Goal: Task Accomplishment & Management: Complete application form

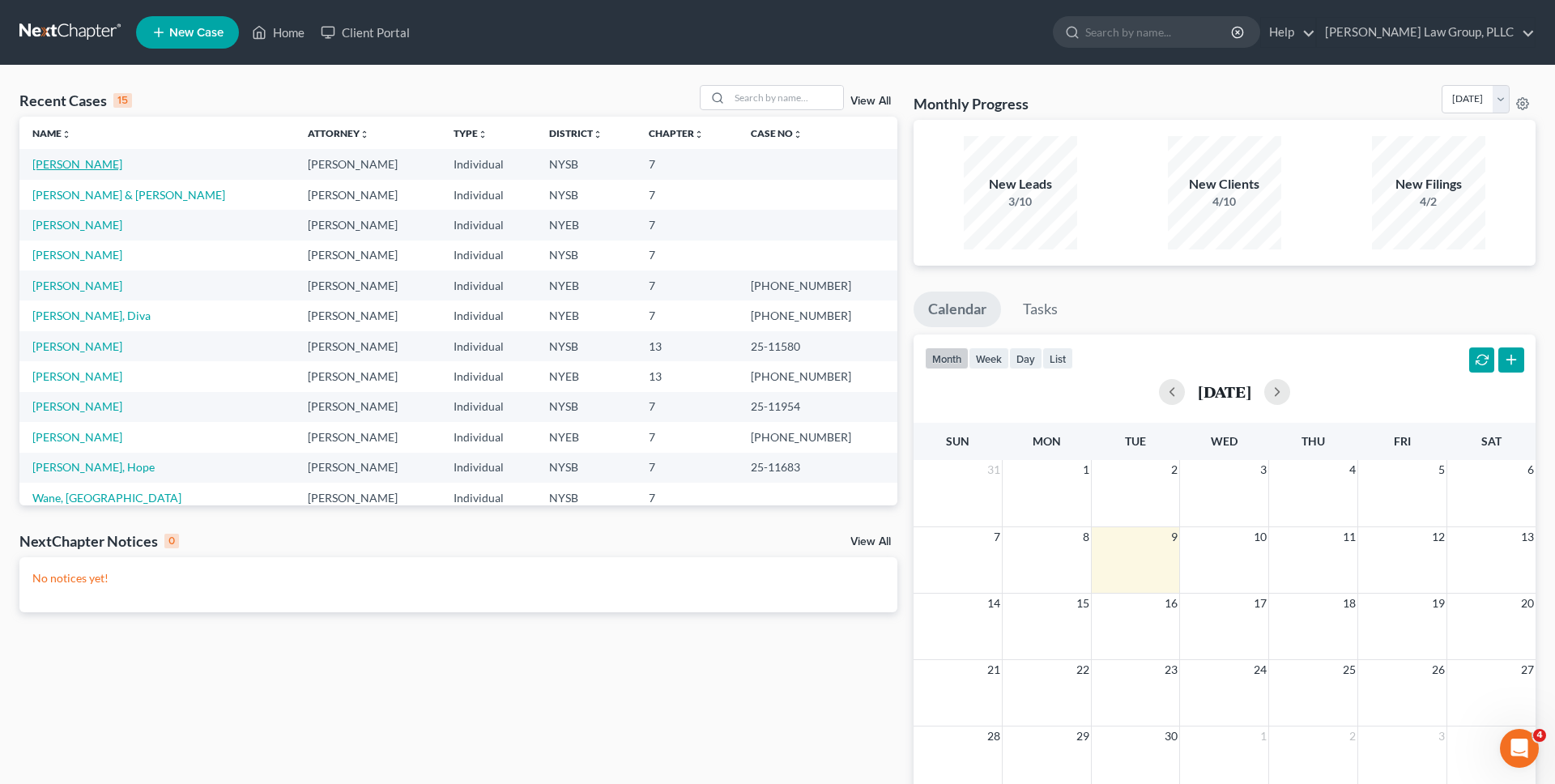
click at [57, 159] on link "[PERSON_NAME]" at bounding box center [78, 164] width 90 height 14
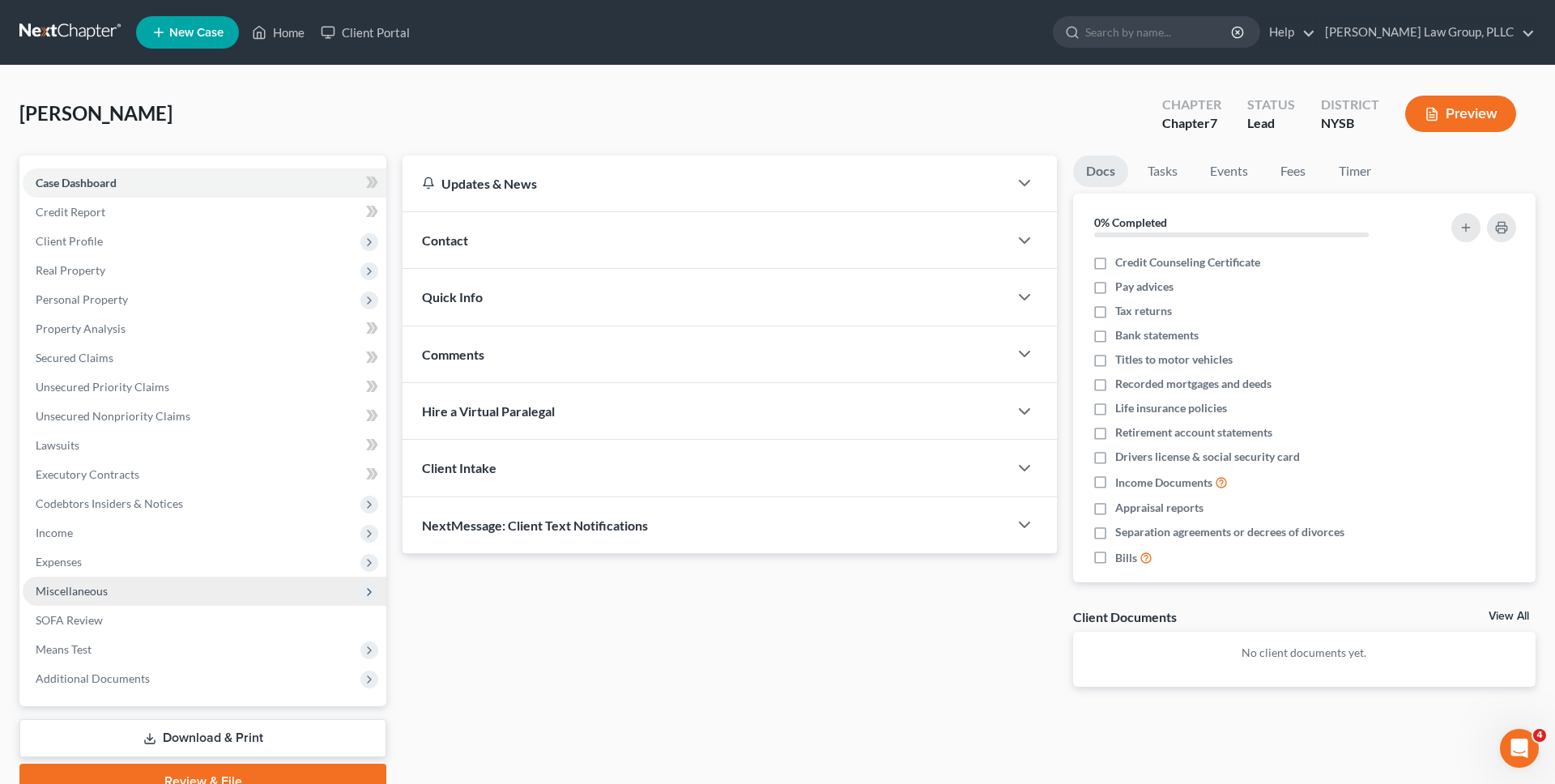
click at [223, 592] on span "Miscellaneous" at bounding box center [205, 591] width 364 height 29
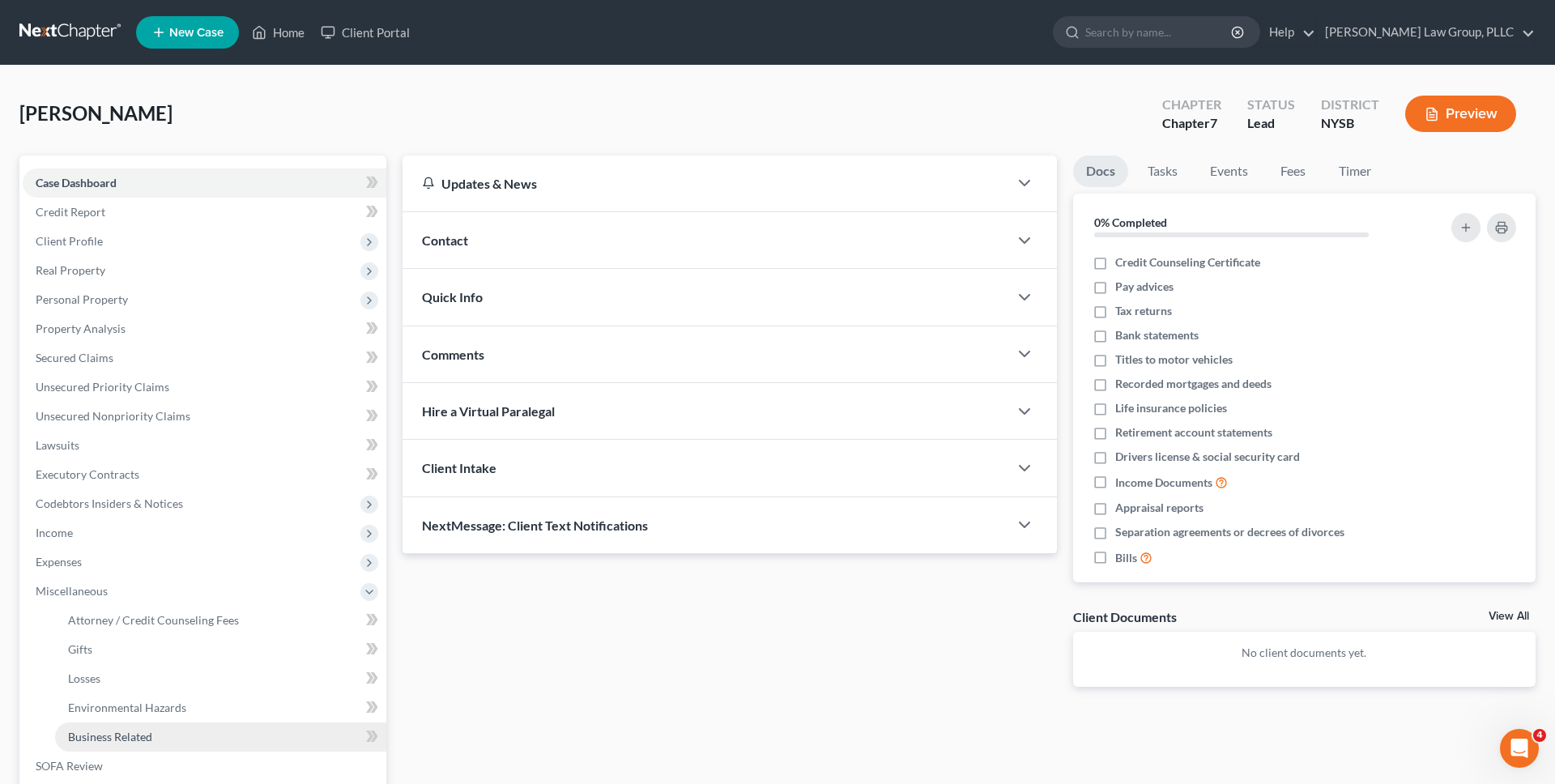
click at [195, 592] on link "Business Related" at bounding box center [220, 736] width 331 height 29
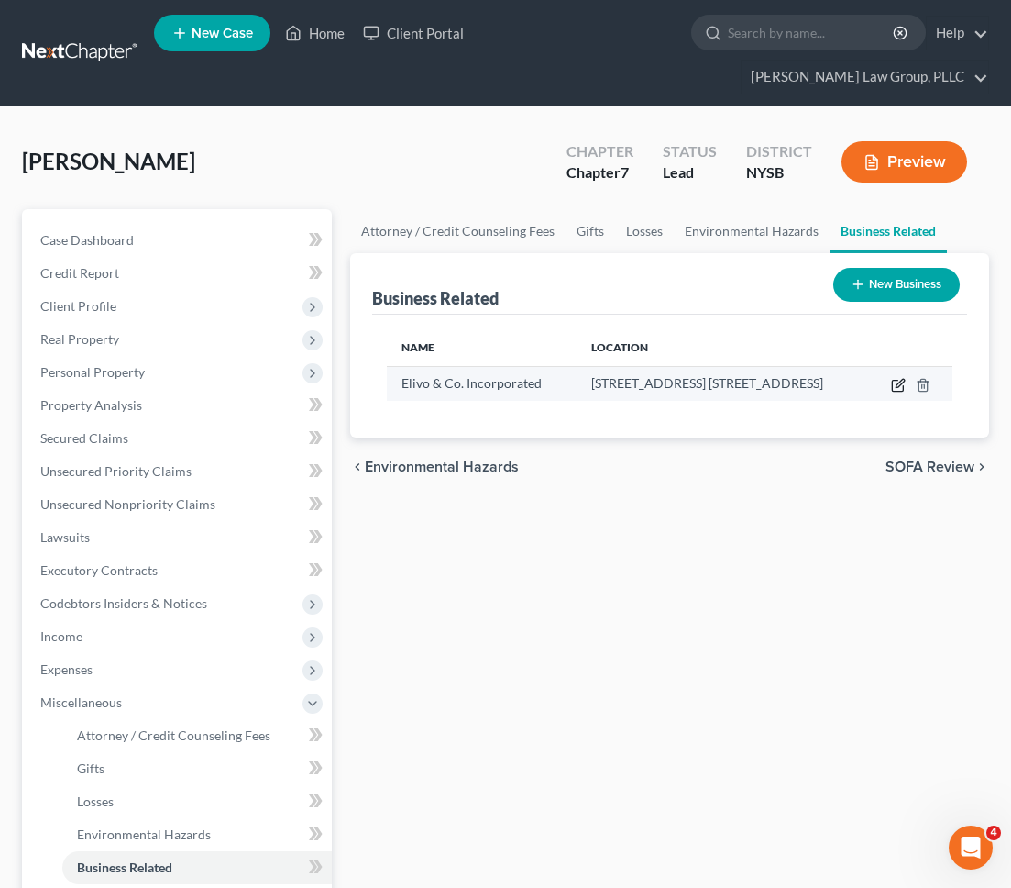
click at [900, 379] on icon "button" at bounding box center [900, 383] width 8 height 8
select select "officer"
select select "35"
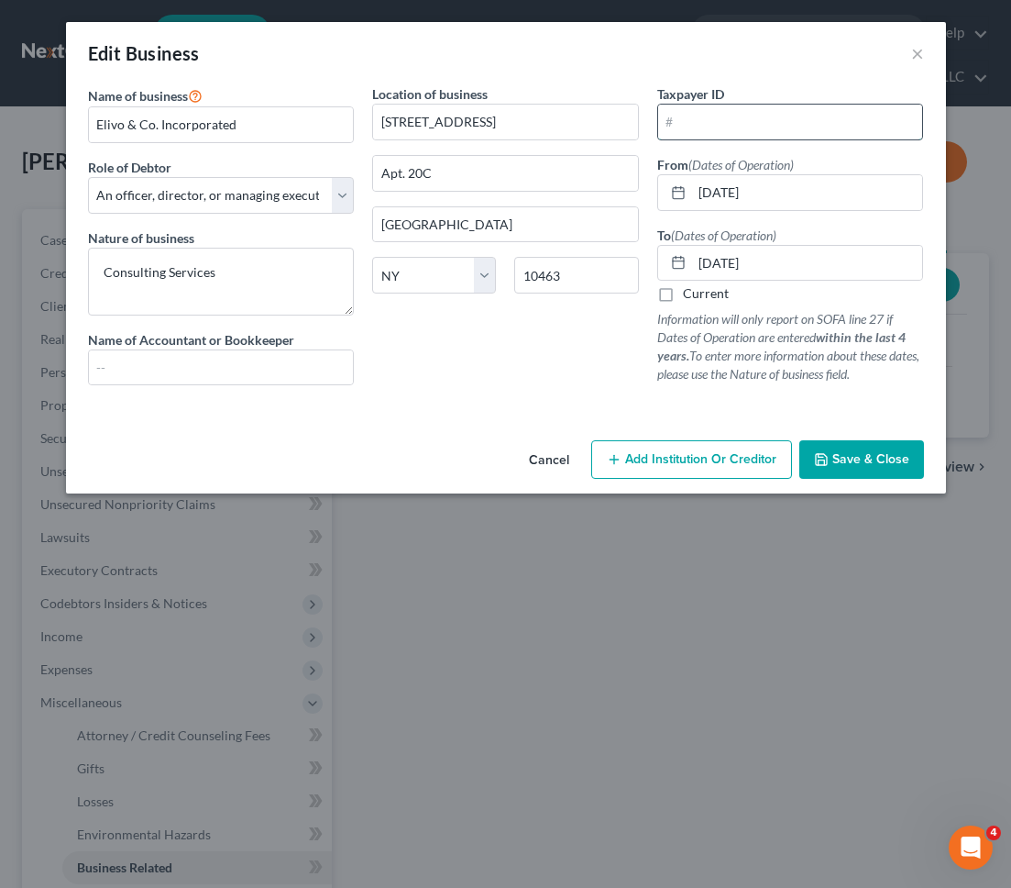
click at [757, 119] on input "text" at bounding box center [790, 122] width 265 height 35
paste input "82-4403454"
type input "82-4403454"
click at [595, 356] on div "Location of business 290 W 232nd St. Apt. 20C Bronx State AL AK AR AZ CA CO CT …" at bounding box center [505, 241] width 285 height 315
click at [879, 463] on span "Save & Close" at bounding box center [871, 459] width 77 height 16
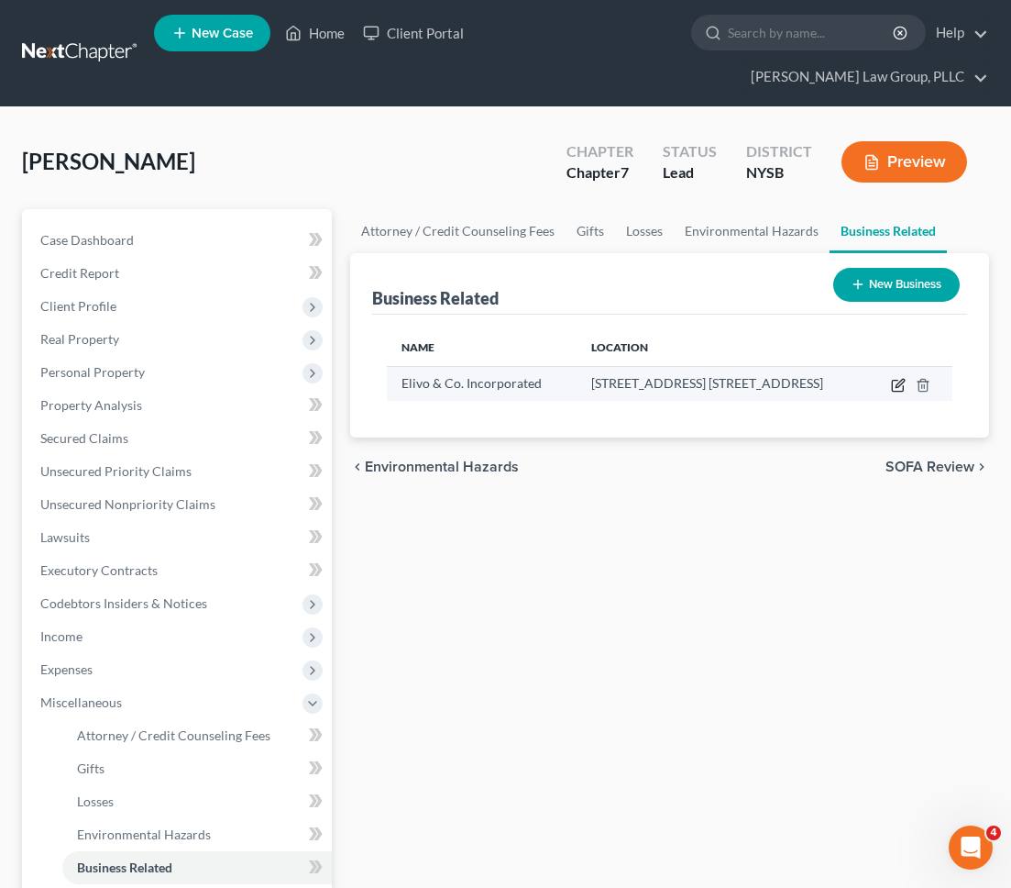
click at [896, 378] on icon "button" at bounding box center [898, 385] width 15 height 15
select select "officer"
select select "35"
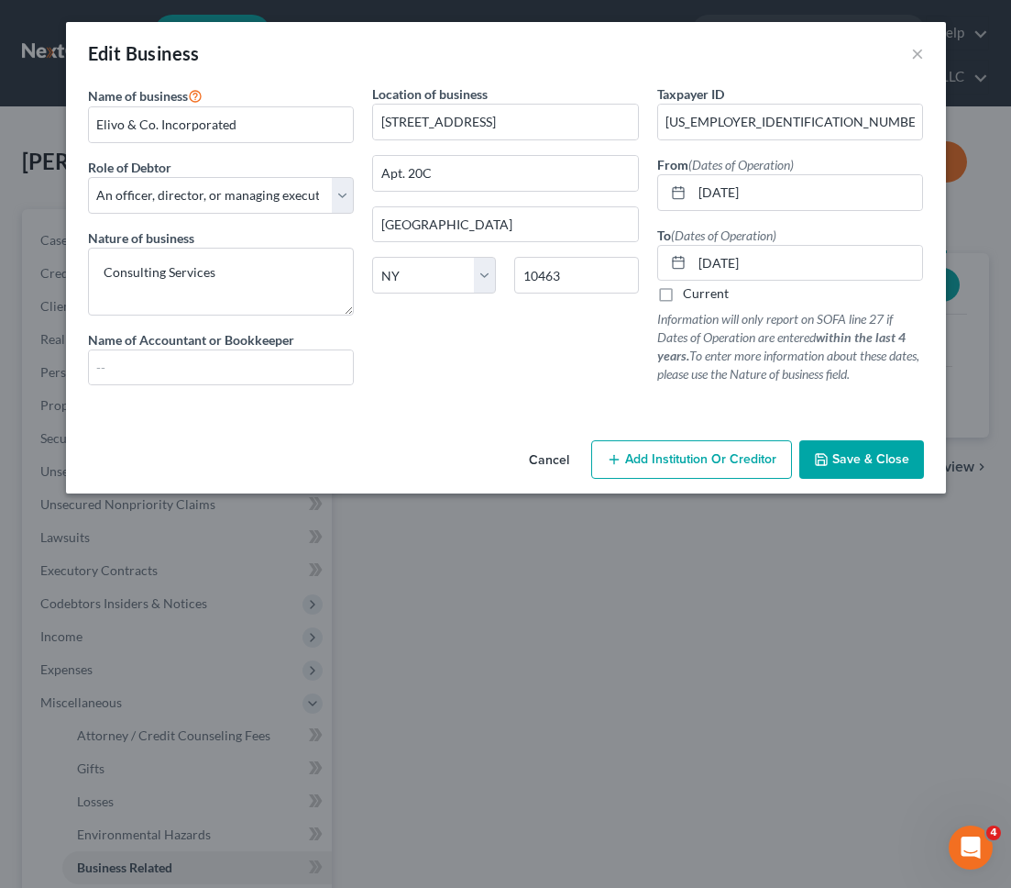
click at [712, 288] on label "Current" at bounding box center [706, 293] width 46 height 18
click at [702, 288] on input "Current" at bounding box center [696, 290] width 12 height 12
click at [723, 291] on label "Current" at bounding box center [706, 293] width 46 height 18
click at [702, 291] on input "Current" at bounding box center [696, 290] width 12 height 12
checkbox input "false"
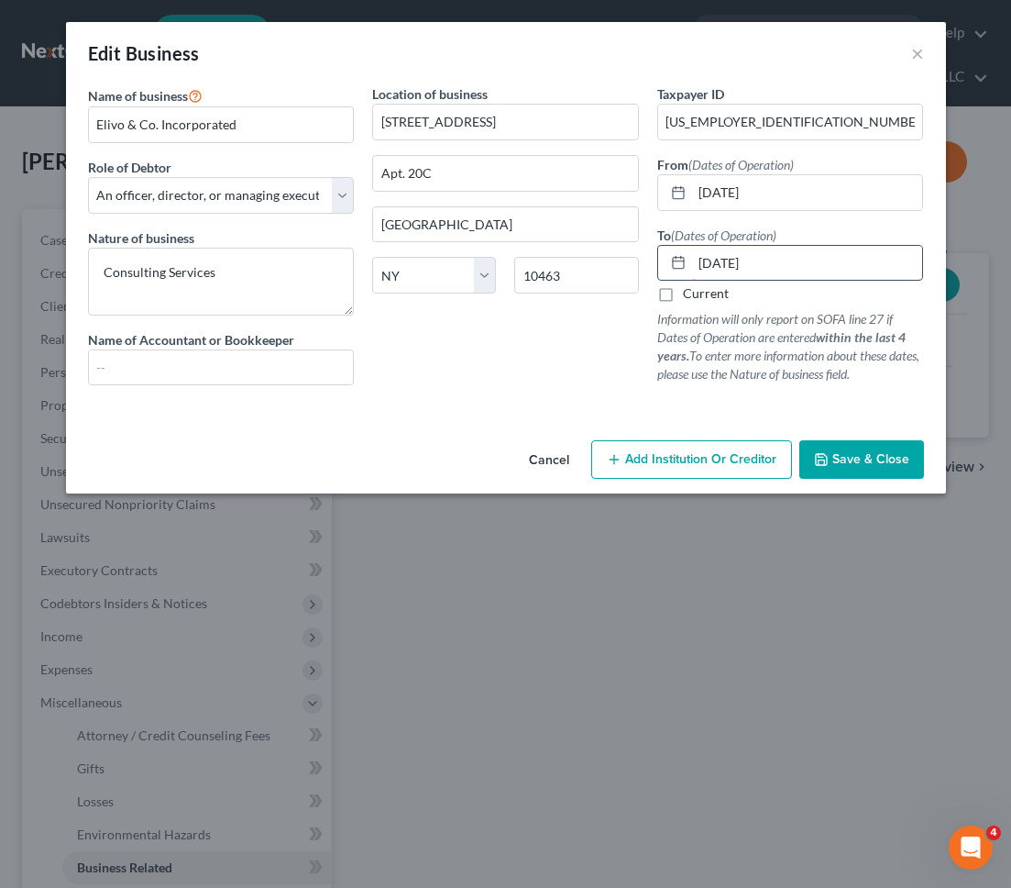
drag, startPoint x: 793, startPoint y: 255, endPoint x: 678, endPoint y: 253, distance: 115.6
click at [678, 253] on div "01/19/2020" at bounding box center [790, 263] width 267 height 37
type input "12/31/2020"
click at [835, 435] on div "Cancel Add Institution Or Creditor Save & Close" at bounding box center [506, 463] width 880 height 61
click at [855, 466] on span "Save & Close" at bounding box center [871, 459] width 77 height 16
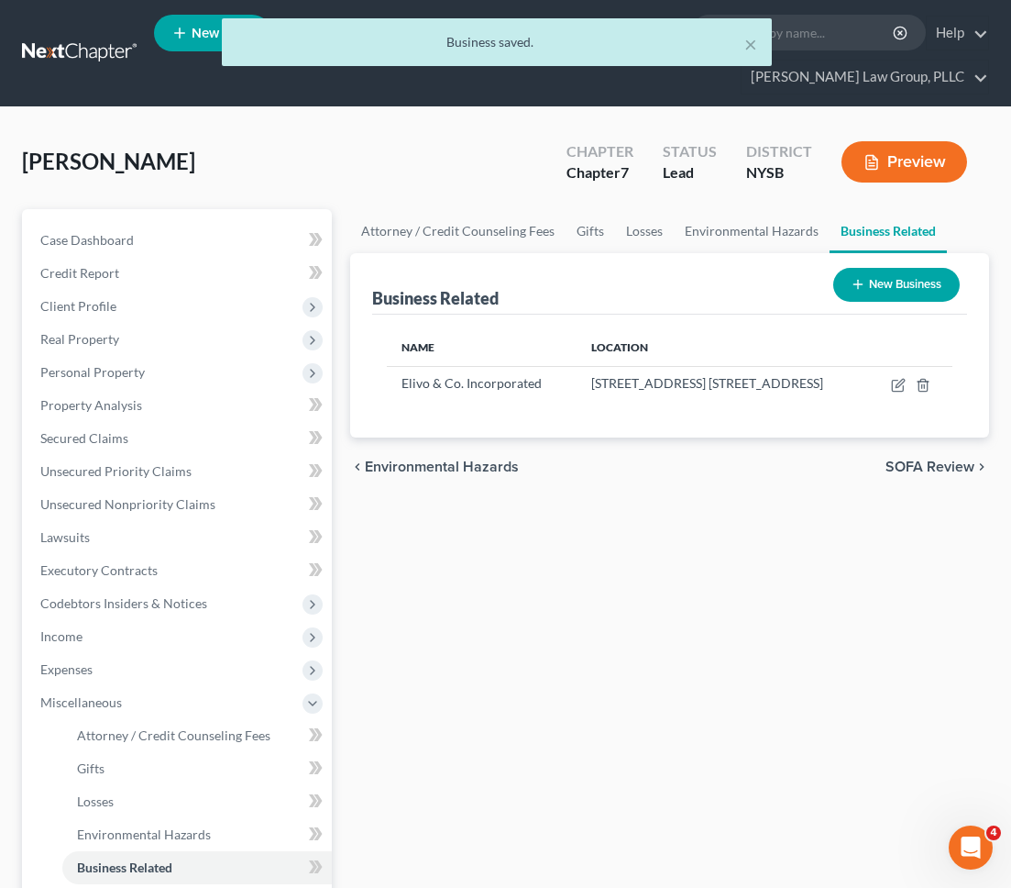
click at [760, 50] on div "× Business saved." at bounding box center [497, 42] width 550 height 48
click at [755, 45] on button "×" at bounding box center [751, 44] width 13 height 22
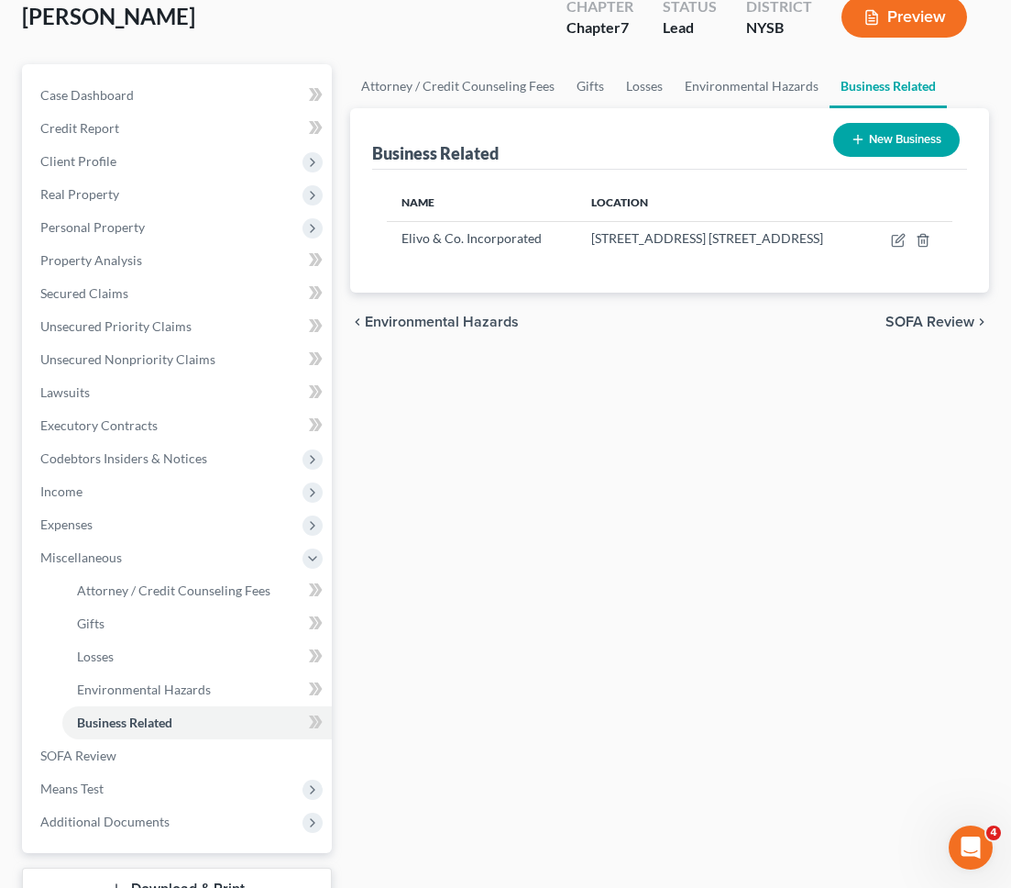
scroll to position [252, 0]
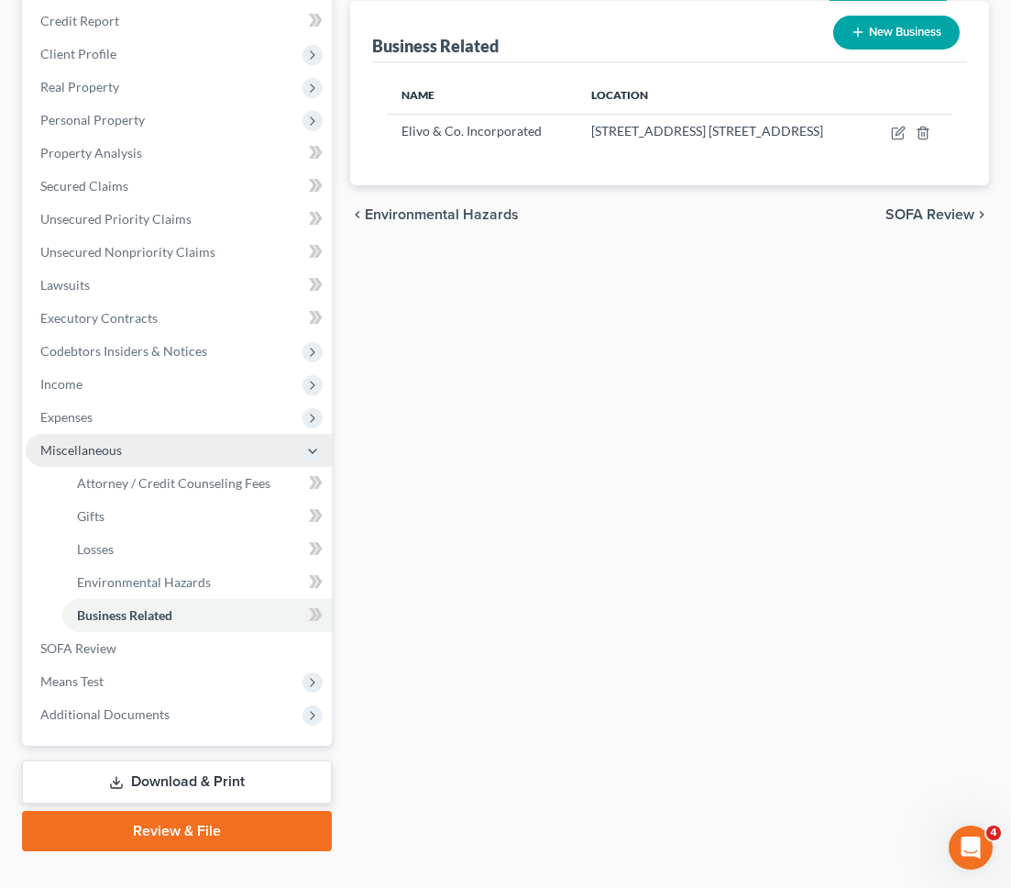
click at [239, 434] on span "Miscellaneous" at bounding box center [179, 450] width 306 height 33
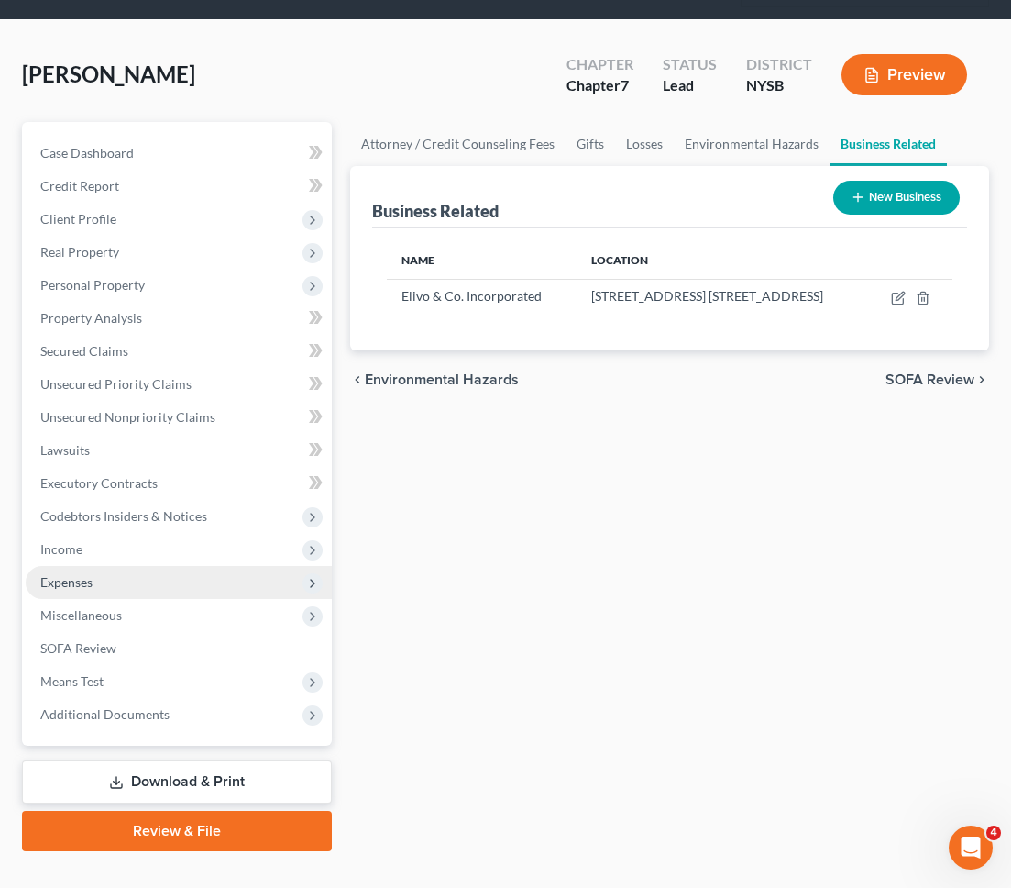
click at [218, 566] on span "Expenses" at bounding box center [179, 582] width 306 height 33
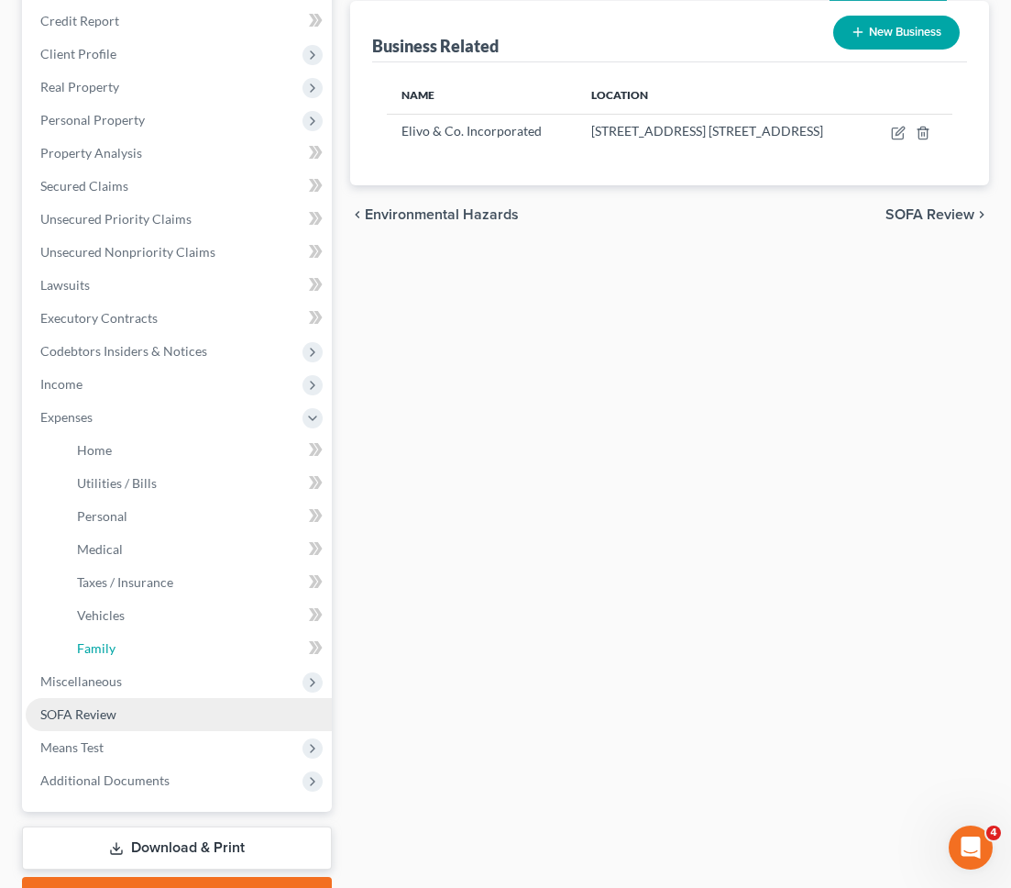
click at [225, 632] on link "Family" at bounding box center [197, 648] width 270 height 33
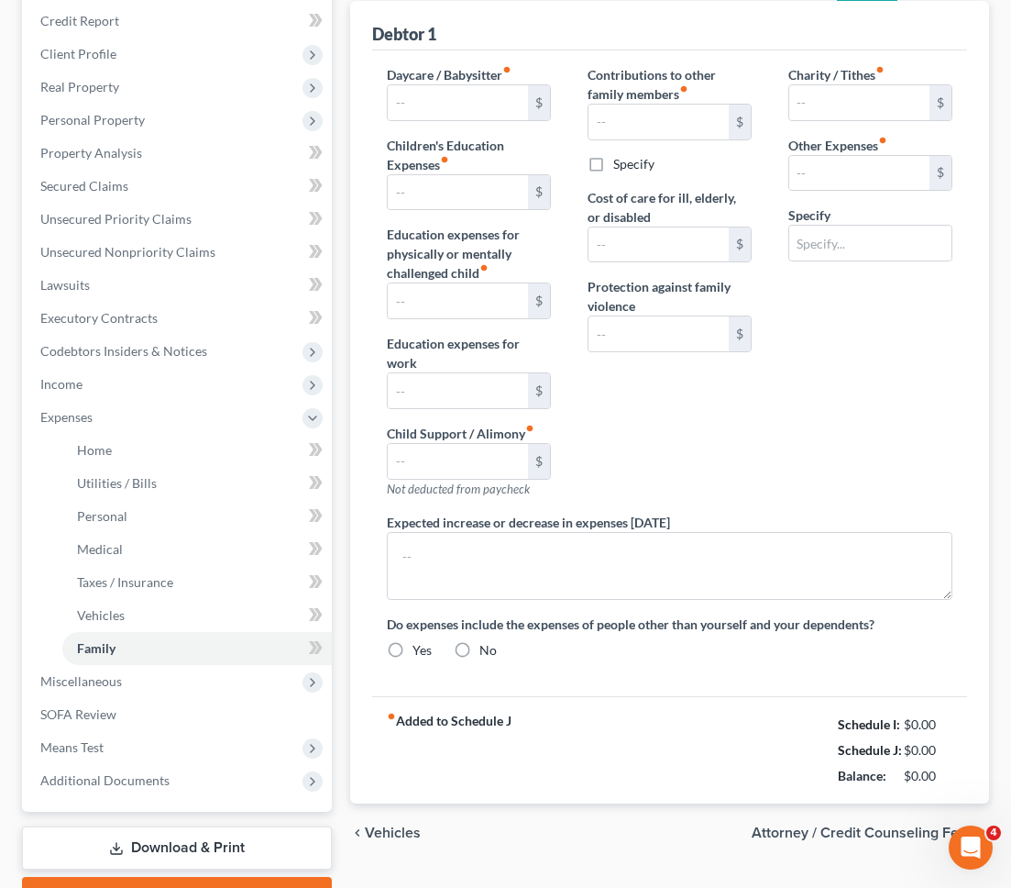
type input "0.00"
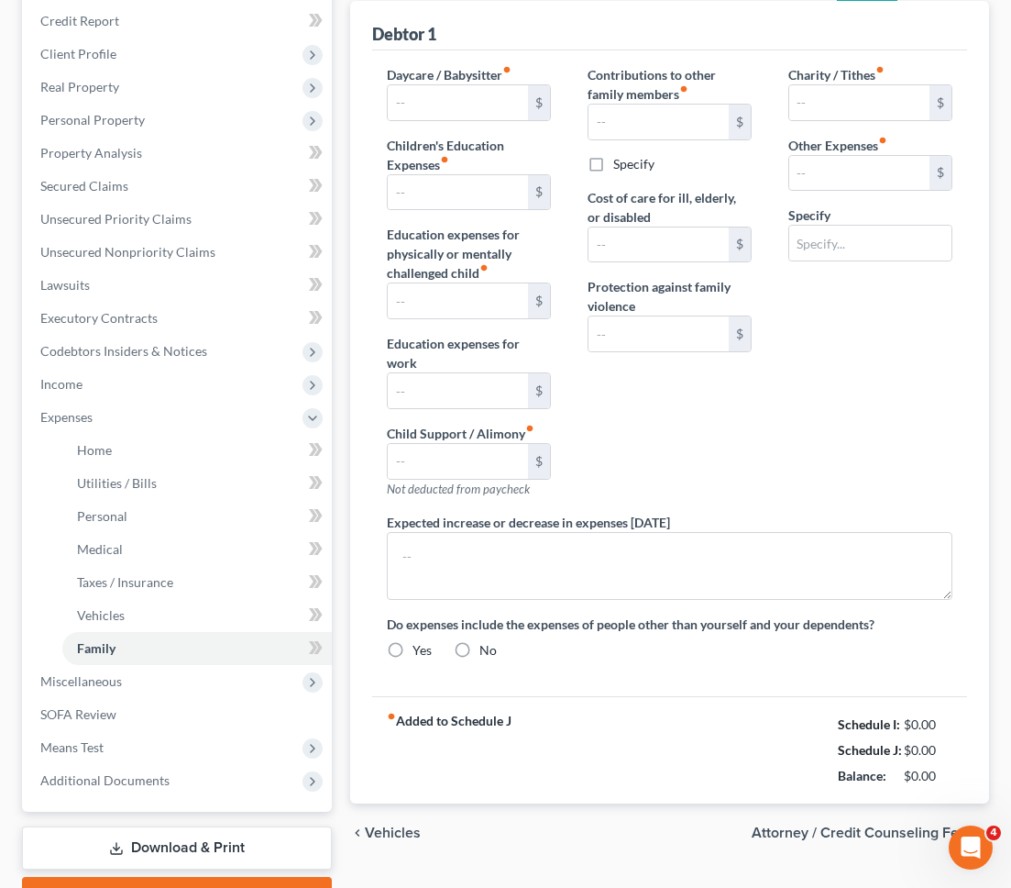
type input "0.00"
type input "20.00"
type input "54.00"
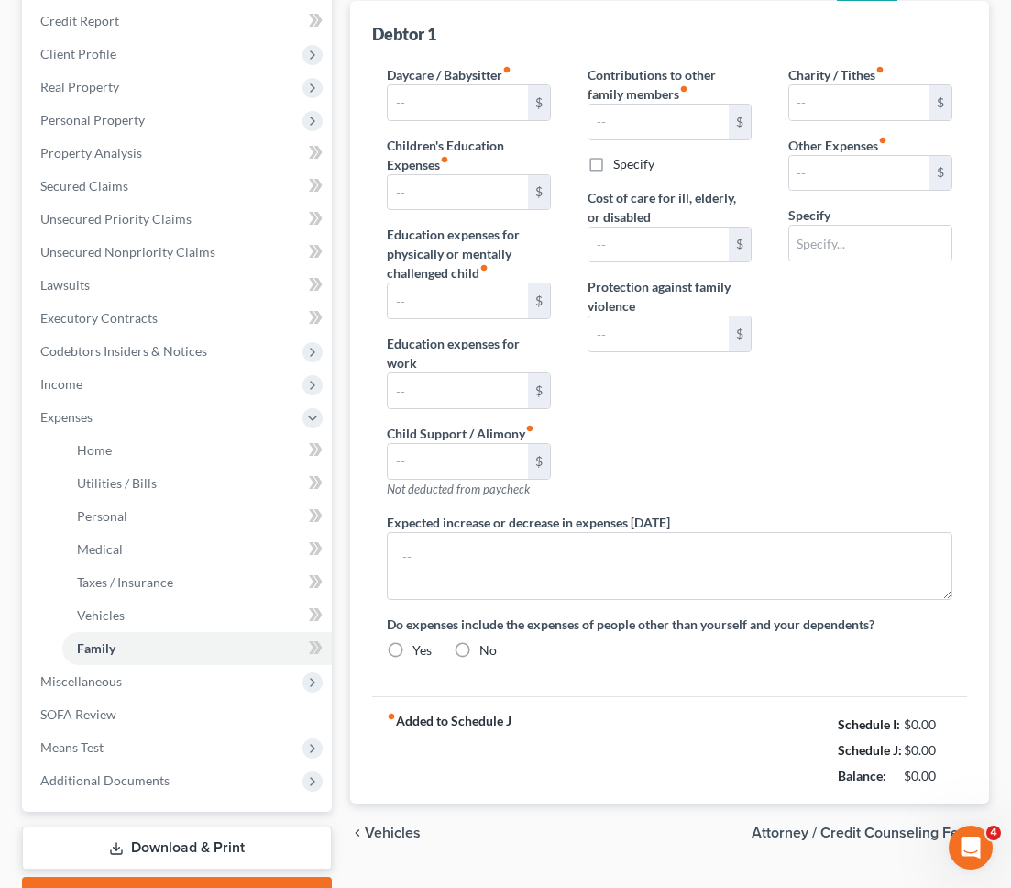
type input "Software/Subscriptions"
radio input "true"
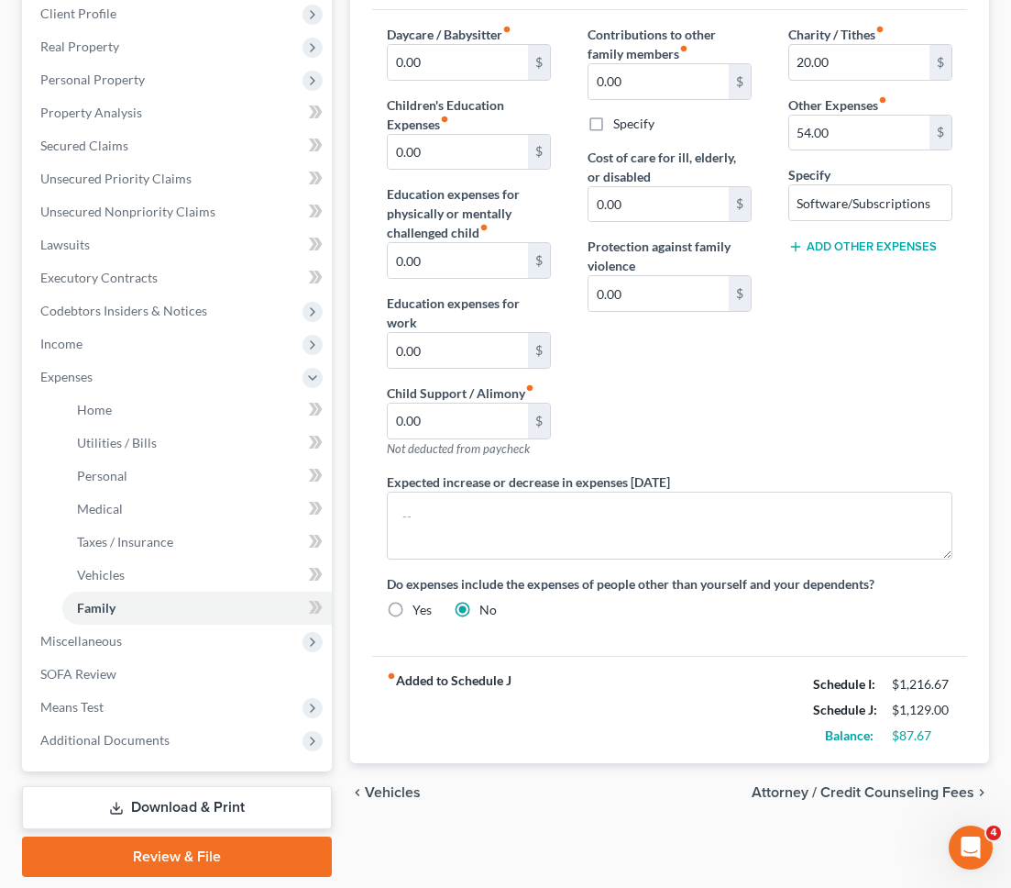
scroll to position [318, 0]
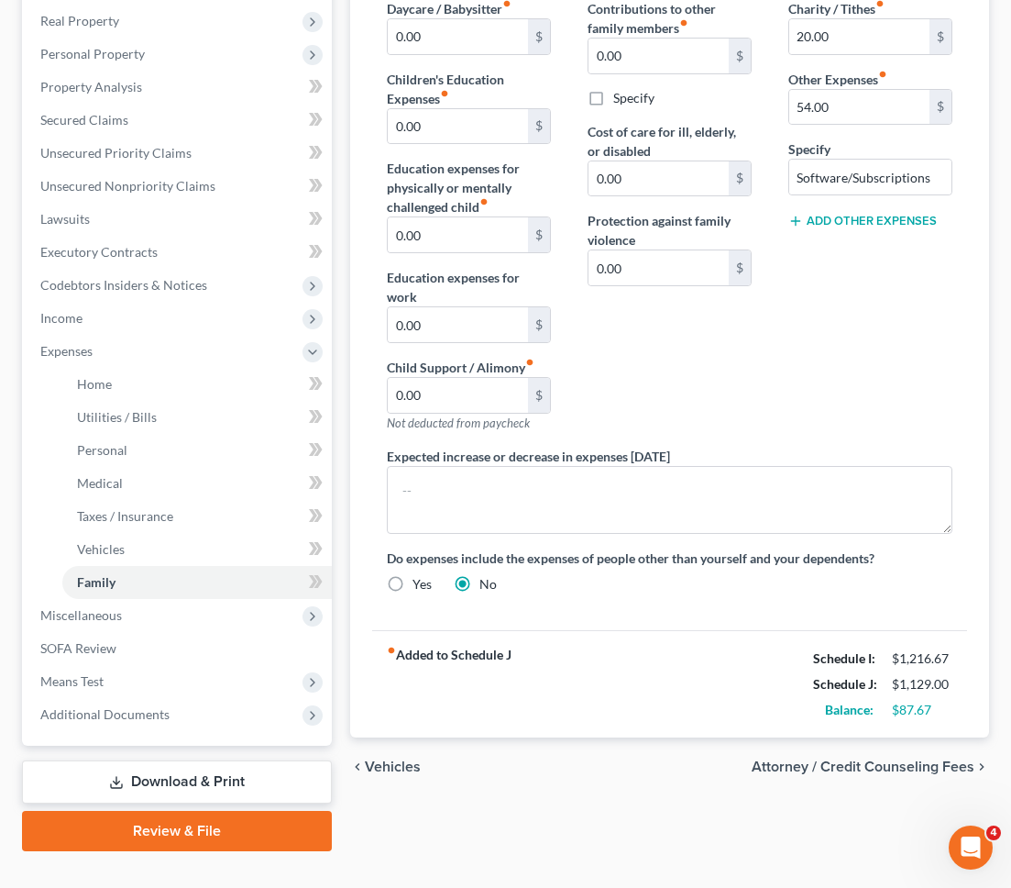
click at [248, 670] on link "Download & Print" at bounding box center [177, 781] width 310 height 43
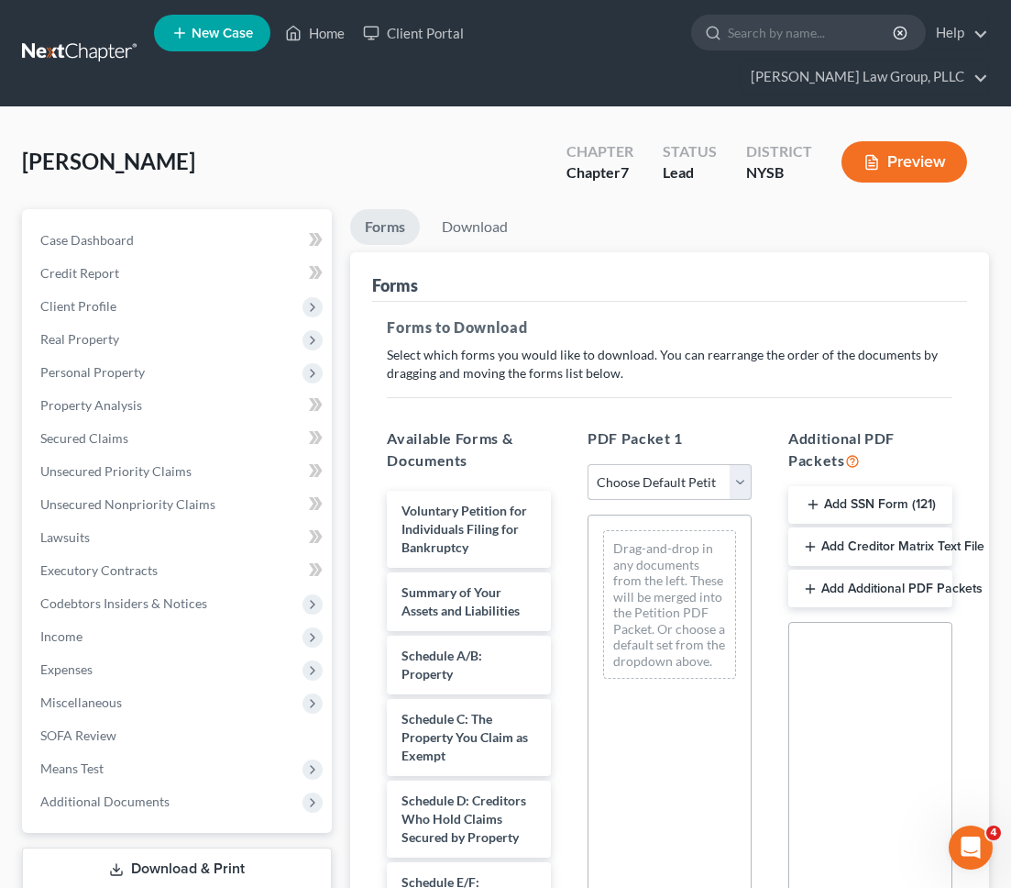
click at [707, 464] on select "Choose Default Petition PDF Packet Complete Bankruptcy Petition (all forms and …" at bounding box center [670, 482] width 164 height 37
select select "0"
click at [588, 464] on select "Choose Default Petition PDF Packet Complete Bankruptcy Petition (all forms and …" at bounding box center [670, 482] width 164 height 37
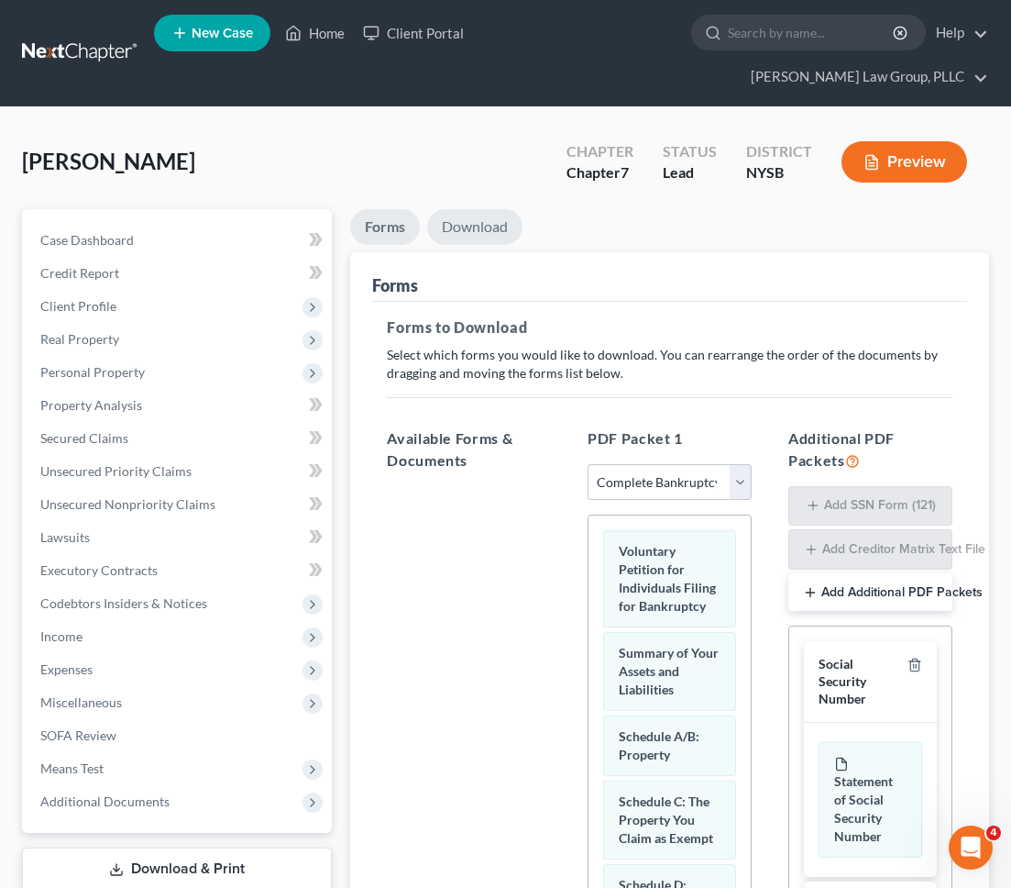
click at [499, 209] on link "Download" at bounding box center [474, 227] width 95 height 36
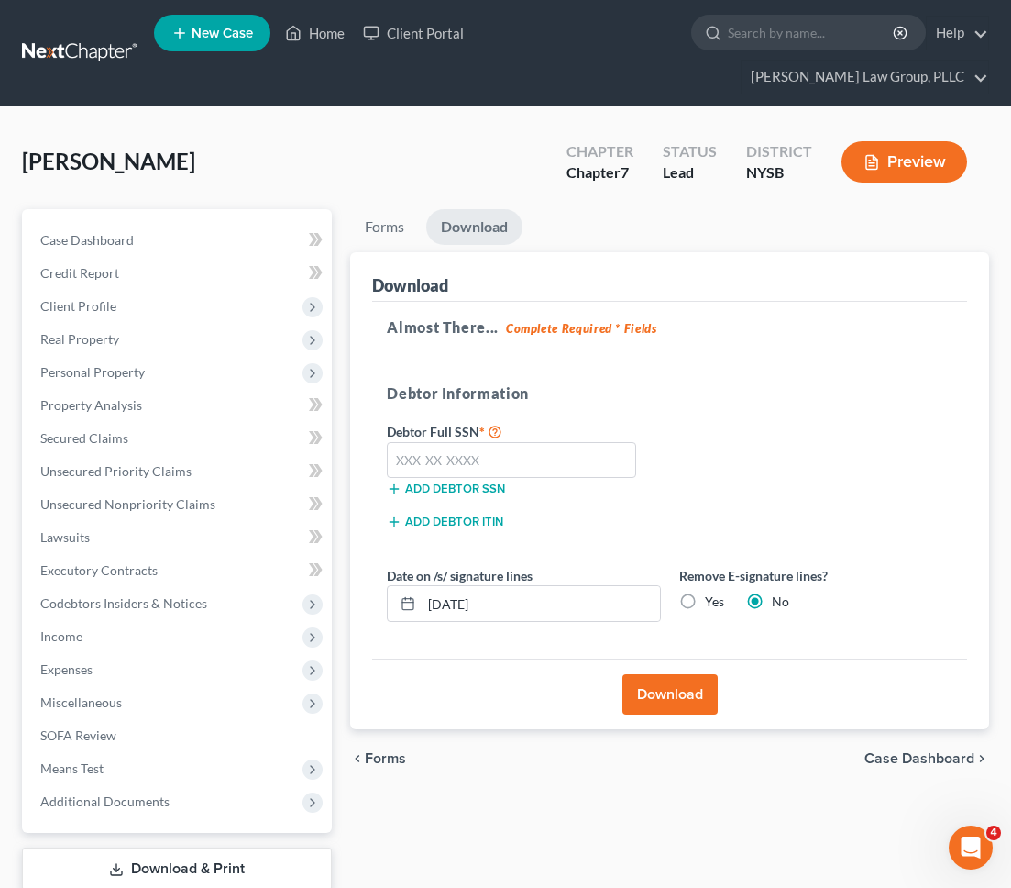
click at [705, 592] on label "Yes" at bounding box center [714, 601] width 19 height 18
click at [712, 592] on input "Yes" at bounding box center [718, 598] width 12 height 12
radio input "true"
radio input "false"
click at [646, 586] on input "09/09/2025" at bounding box center [540, 603] width 237 height 35
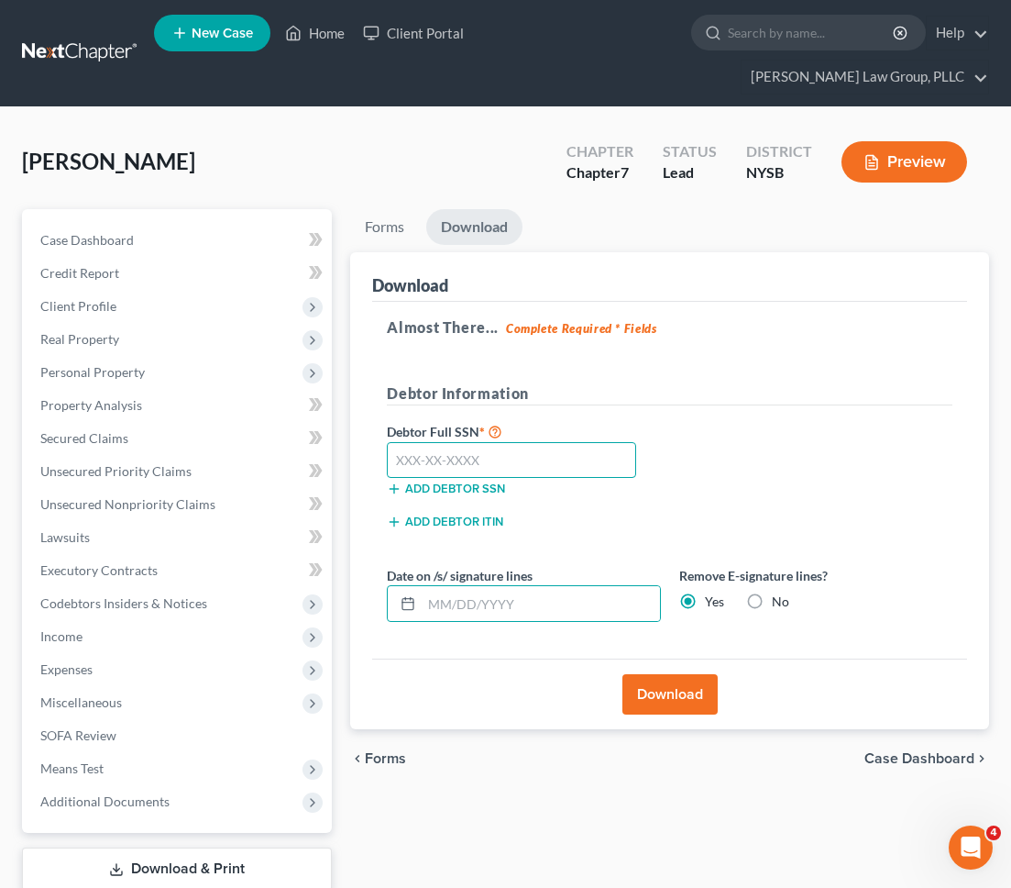
click at [516, 442] on input "text" at bounding box center [511, 460] width 249 height 37
type input "068-82-7192"
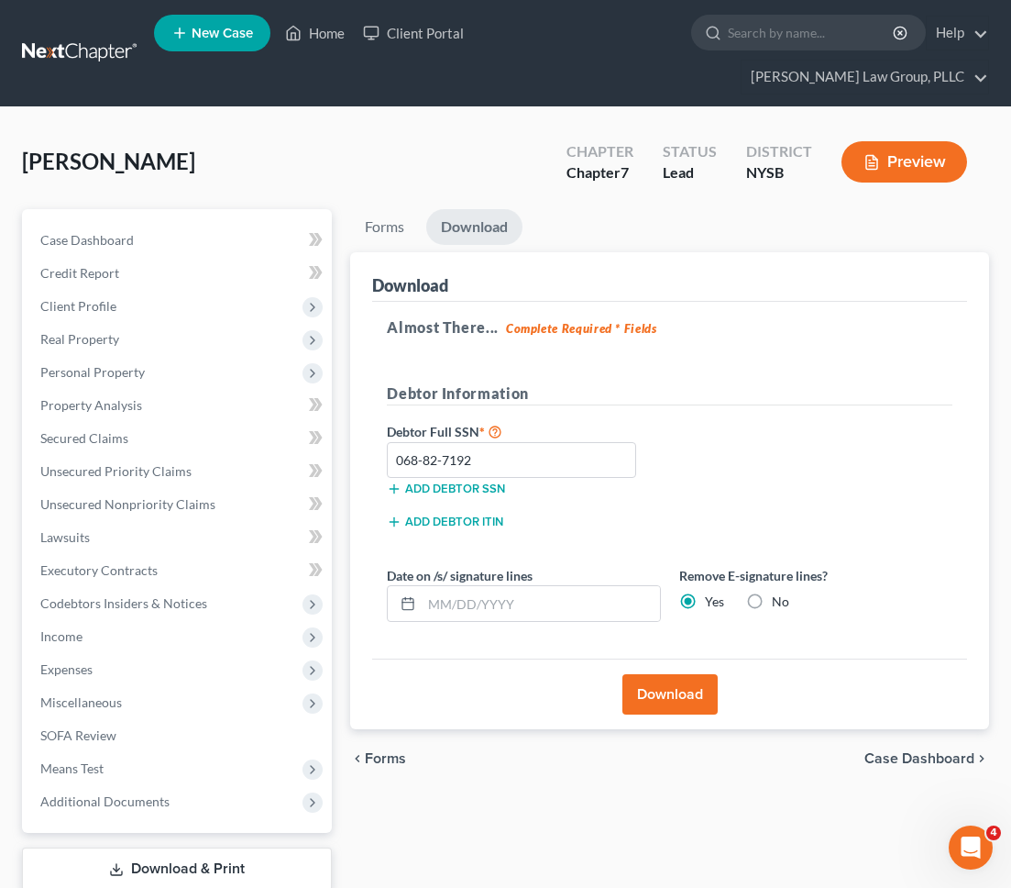
click at [657, 670] on button "Download" at bounding box center [670, 694] width 95 height 40
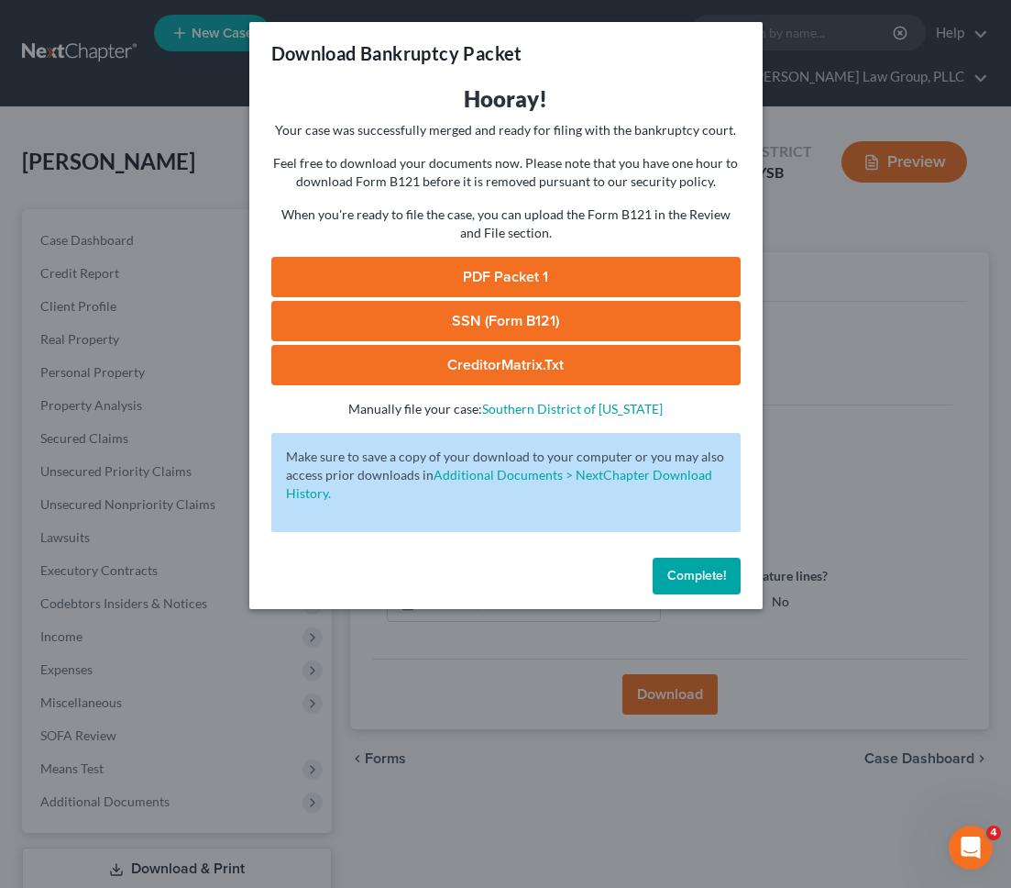
click at [548, 318] on link "SSN (Form B121)" at bounding box center [505, 321] width 469 height 40
click at [570, 263] on link "PDF Packet 1" at bounding box center [505, 277] width 469 height 40
click at [686, 578] on span "Complete!" at bounding box center [697, 576] width 59 height 16
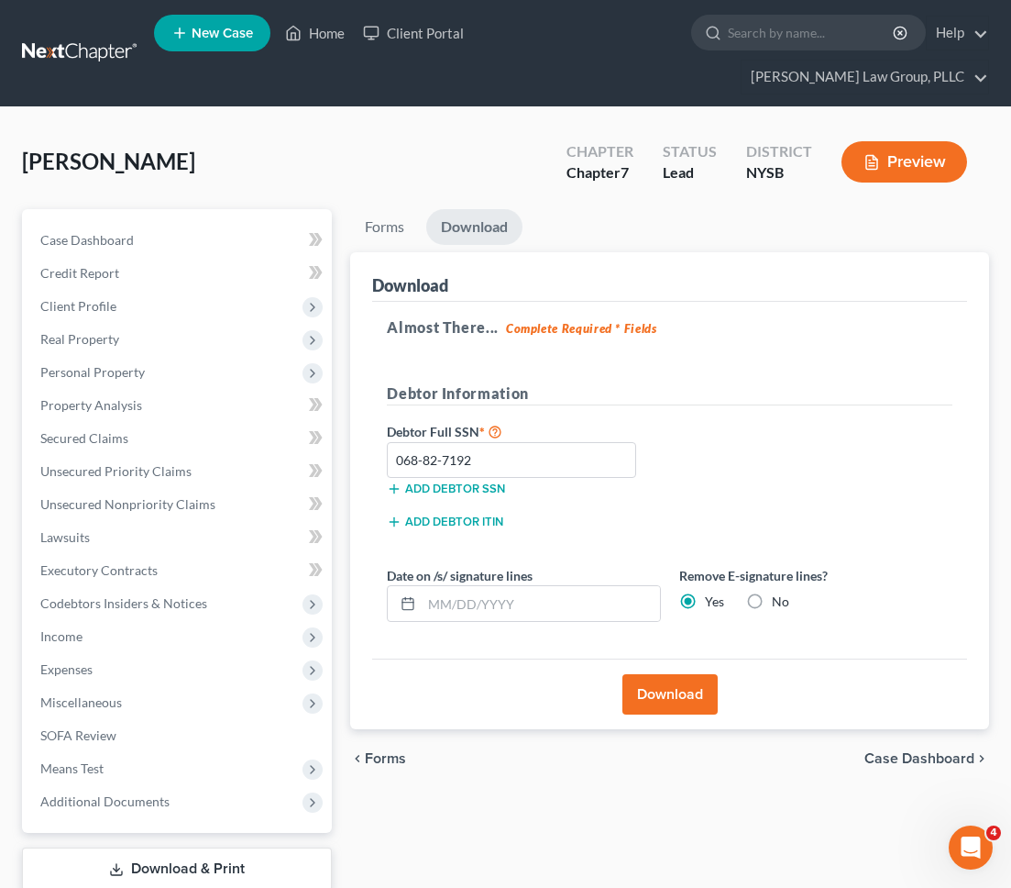
click at [182, 129] on div "Elivo, Ryan Upgraded Chapter Chapter 7 Status Lead District NYSB Preview" at bounding box center [505, 169] width 967 height 80
click at [50, 6] on nav "Home New Case Client Portal J. Singer Law Group, PLLC esegnini@jsingerlawgroup.…" at bounding box center [505, 53] width 1011 height 106
click at [51, 39] on link at bounding box center [80, 53] width 117 height 33
